Goal: Obtain resource: Download file/media

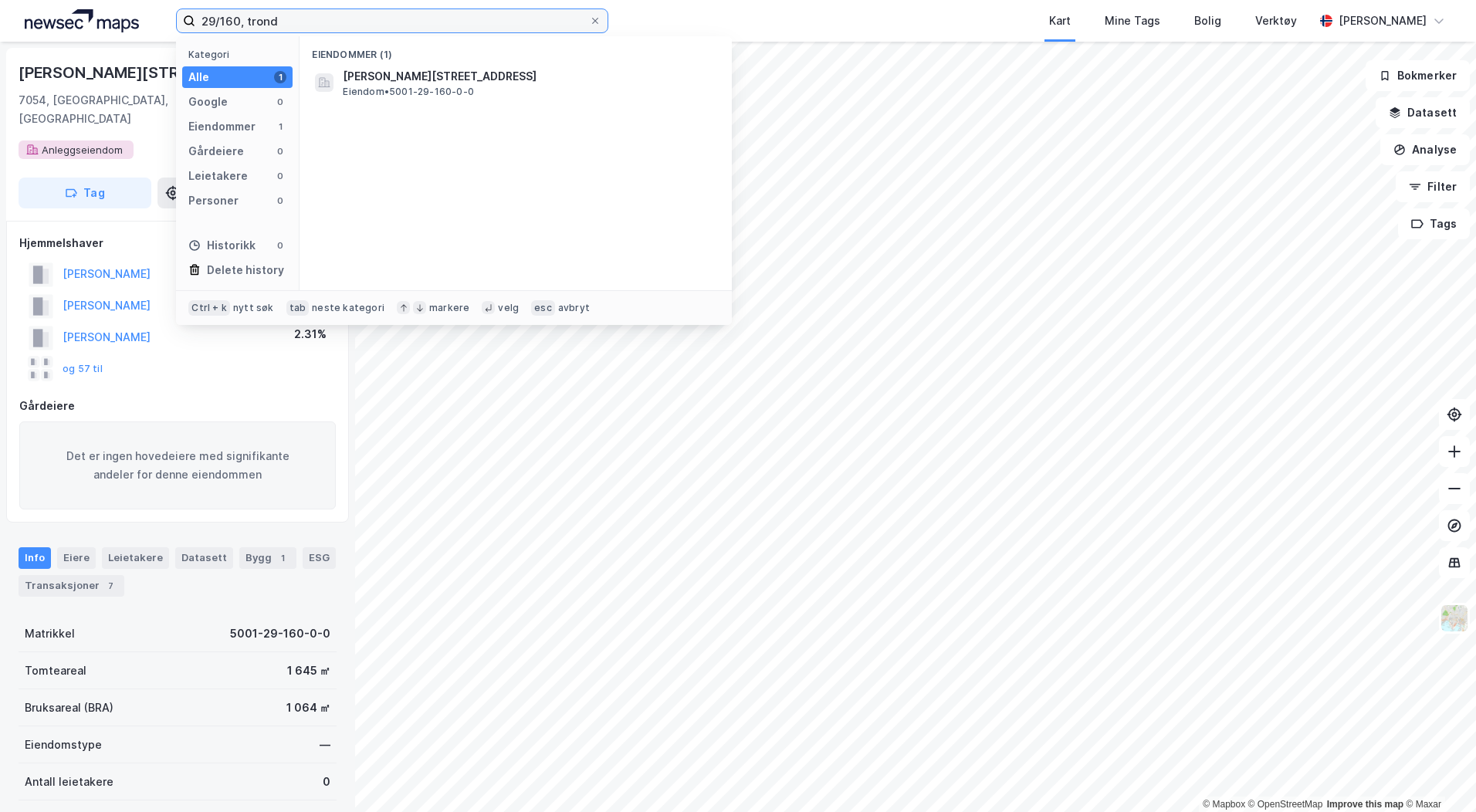
drag, startPoint x: 288, startPoint y: 23, endPoint x: 129, endPoint y: 14, distance: 159.3
click at [129, 14] on div "29/160, trond Kategori Alle 1 Google 0 Eiendommer 1 Gårdeiere 0 Leietakere 0 Pe…" at bounding box center [738, 20] width 1476 height 42
drag, startPoint x: 228, startPoint y: 21, endPoint x: 185, endPoint y: 20, distance: 43.0
click at [185, 20] on label "22/9, [GEOGRAPHIC_DATA]" at bounding box center [393, 20] width 433 height 25
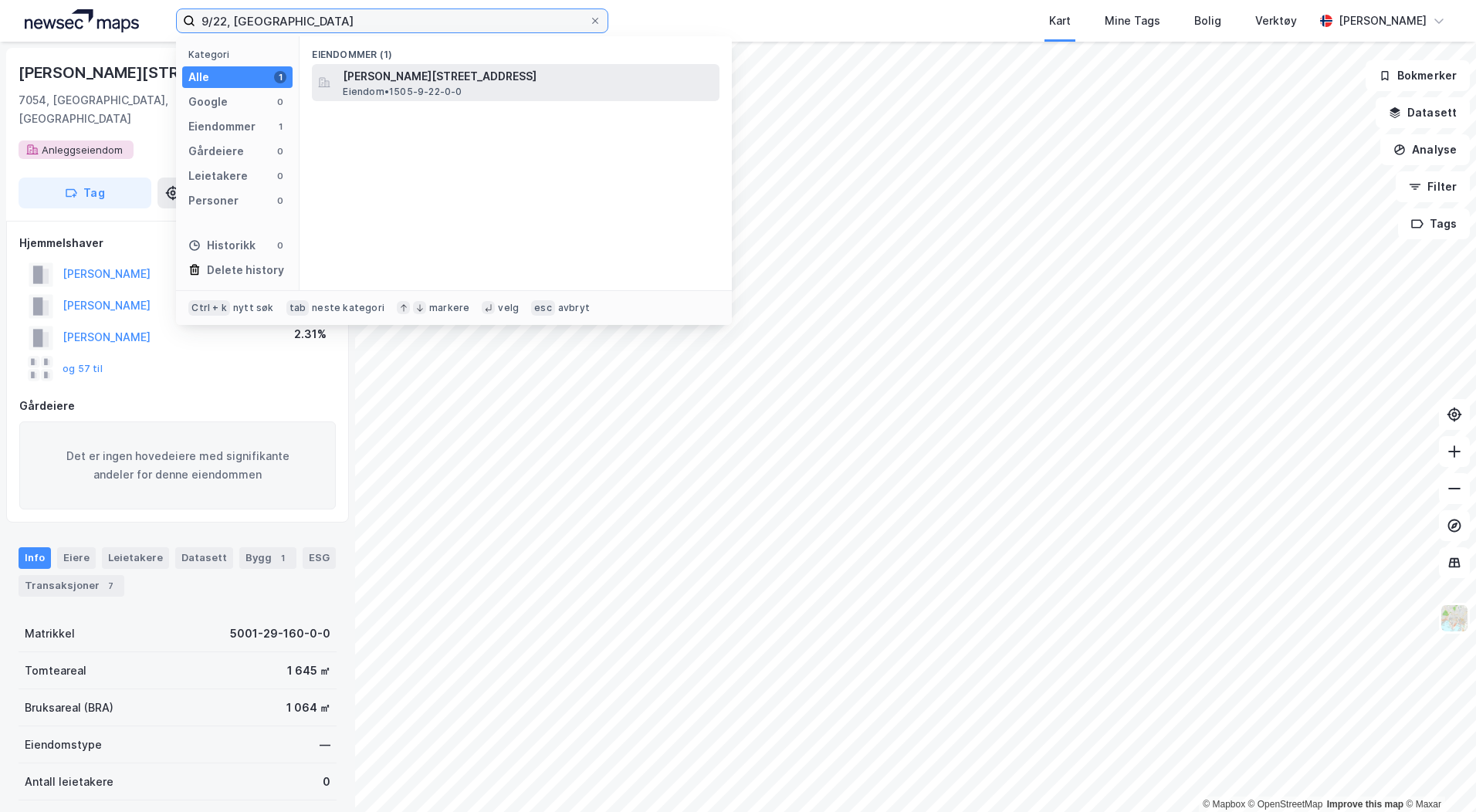
type input "9/22, [GEOGRAPHIC_DATA]"
click at [483, 78] on span "[PERSON_NAME][STREET_ADDRESS]" at bounding box center [528, 76] width 370 height 19
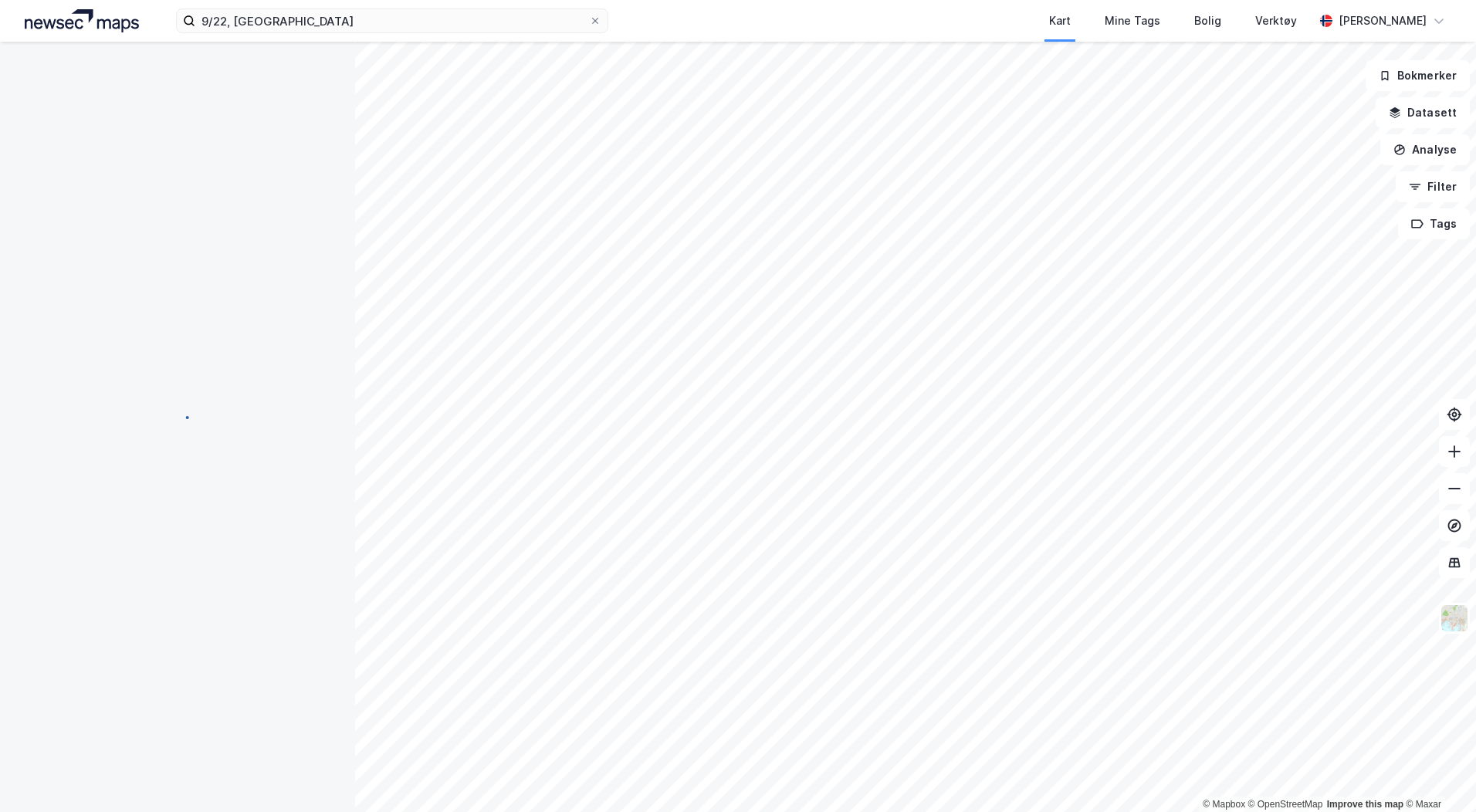
scroll to position [1, 0]
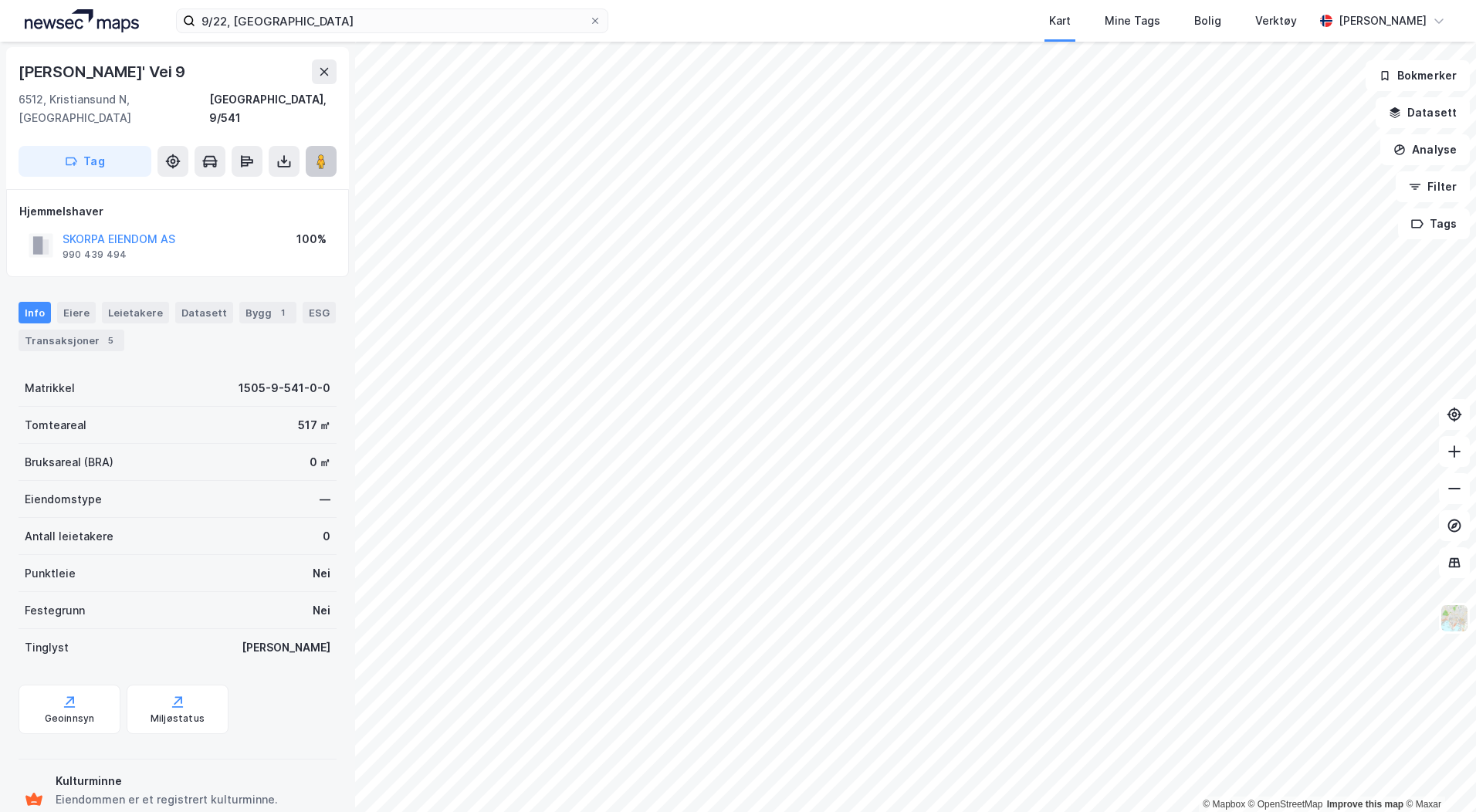
scroll to position [1, 0]
click at [282, 146] on button at bounding box center [284, 161] width 31 height 31
click at [180, 186] on div "Last ned grunnbok" at bounding box center [207, 192] width 89 height 12
